Goal: Complete application form

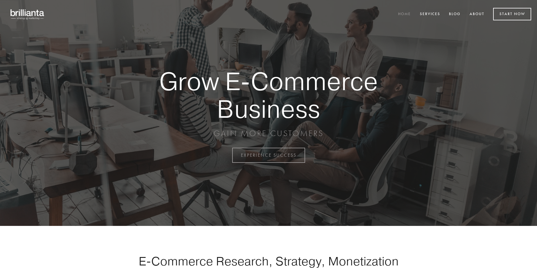
scroll to position [1524, 0]
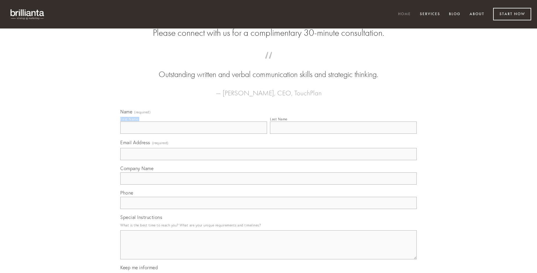
type input "[PERSON_NAME]"
click at [343, 134] on input "Last Name" at bounding box center [343, 128] width 147 height 12
type input "[PERSON_NAME]"
click at [269, 160] on input "Email Address (required)" at bounding box center [268, 154] width 296 height 12
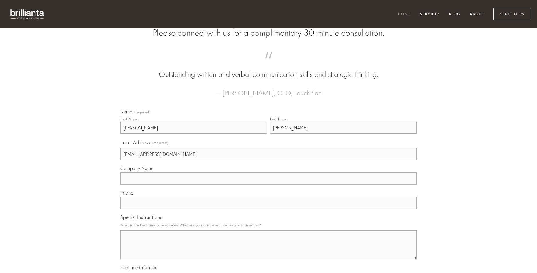
type input "[EMAIL_ADDRESS][DOMAIN_NAME]"
click at [269, 185] on input "Company Name" at bounding box center [268, 178] width 296 height 12
type input "quidem"
click at [269, 209] on input "text" at bounding box center [268, 203] width 296 height 12
click at [269, 250] on textarea "Special Instructions" at bounding box center [268, 244] width 296 height 29
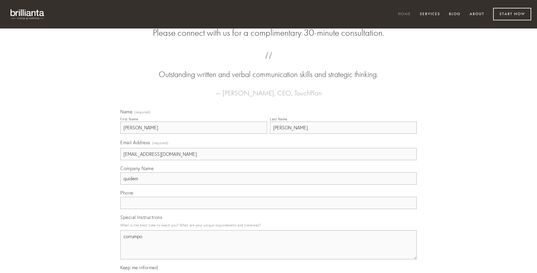
type textarea "corrumpo"
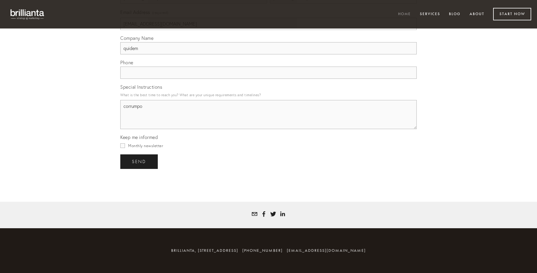
click at [140, 161] on span "send" at bounding box center [139, 161] width 14 height 5
